Goal: Obtain resource: Obtain resource

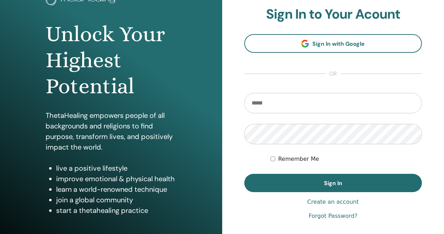
scroll to position [70, 0]
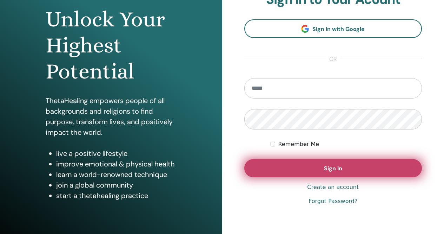
type input "**********"
click at [324, 167] on button "Sign In" at bounding box center [334, 168] width 178 height 18
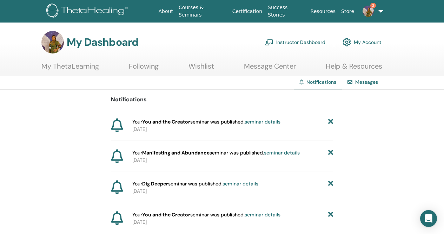
click at [287, 43] on link "Instructor Dashboard" at bounding box center [295, 41] width 60 height 15
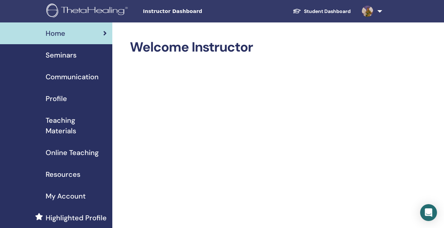
click at [70, 59] on span "Seminars" at bounding box center [61, 55] width 31 height 11
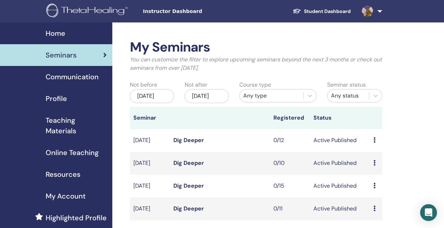
click at [58, 124] on span "Teaching Materials" at bounding box center [76, 125] width 61 height 21
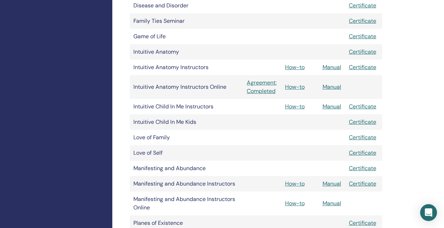
scroll to position [387, 0]
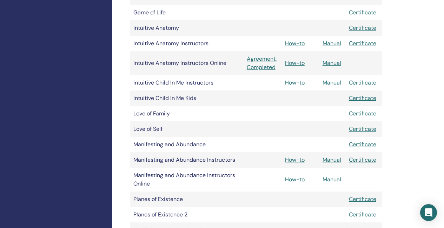
click at [336, 82] on link "Manual" at bounding box center [332, 82] width 19 height 7
